Goal: Information Seeking & Learning: Learn about a topic

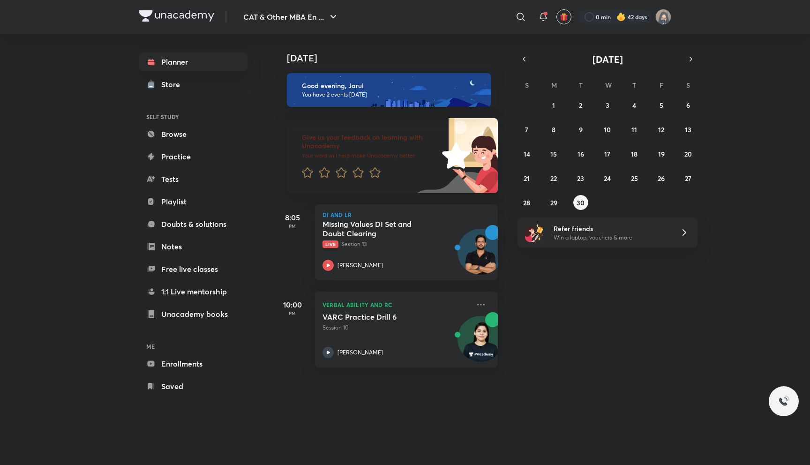
click at [425, 264] on div "[PERSON_NAME]" at bounding box center [396, 265] width 147 height 11
